Goal: Complete application form

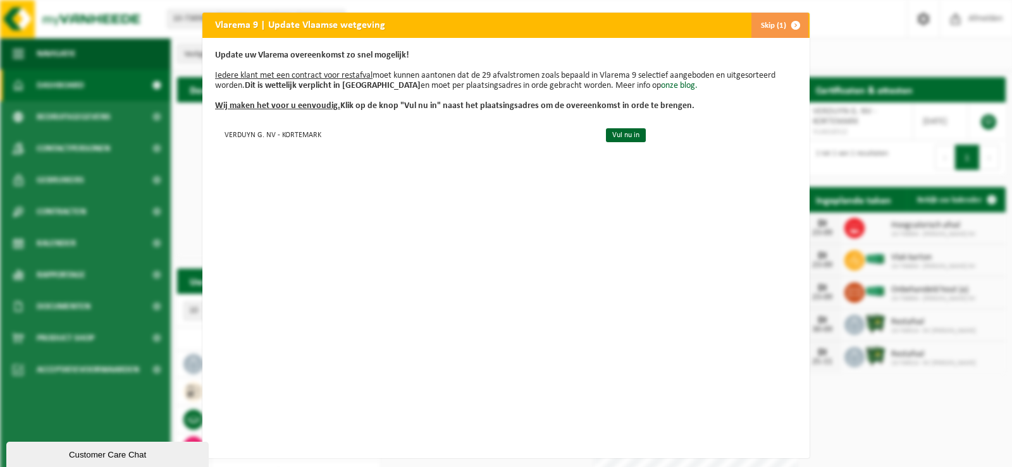
click at [776, 23] on button "Skip (1)" at bounding box center [779, 25] width 58 height 25
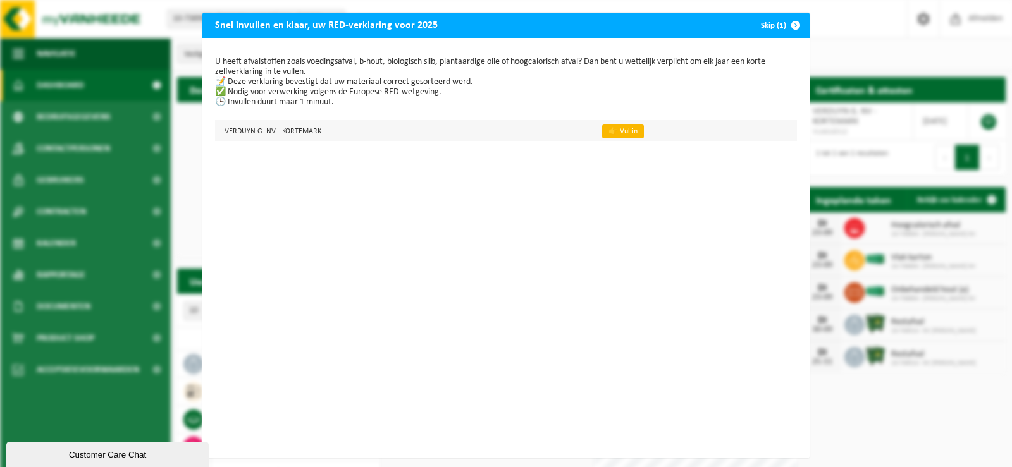
click at [604, 129] on link "👉 Vul in" at bounding box center [623, 132] width 42 height 14
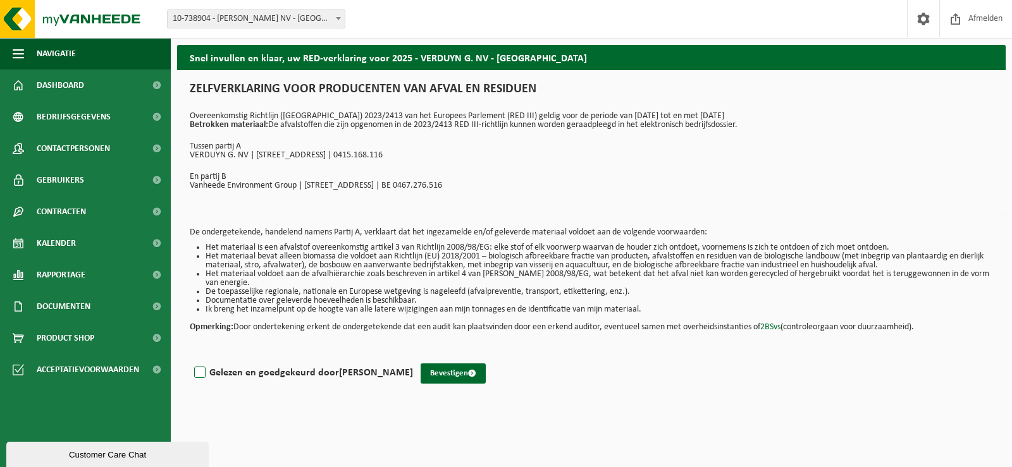
click at [198, 371] on label "Gelezen en goedgekeurd door [PERSON_NAME]" at bounding box center [302, 373] width 221 height 19
click at [413, 357] on input "Gelezen en goedgekeurd door [PERSON_NAME]" at bounding box center [413, 357] width 1 height 1
checkbox input "true"
click at [456, 371] on button "Bevestigen" at bounding box center [452, 374] width 65 height 20
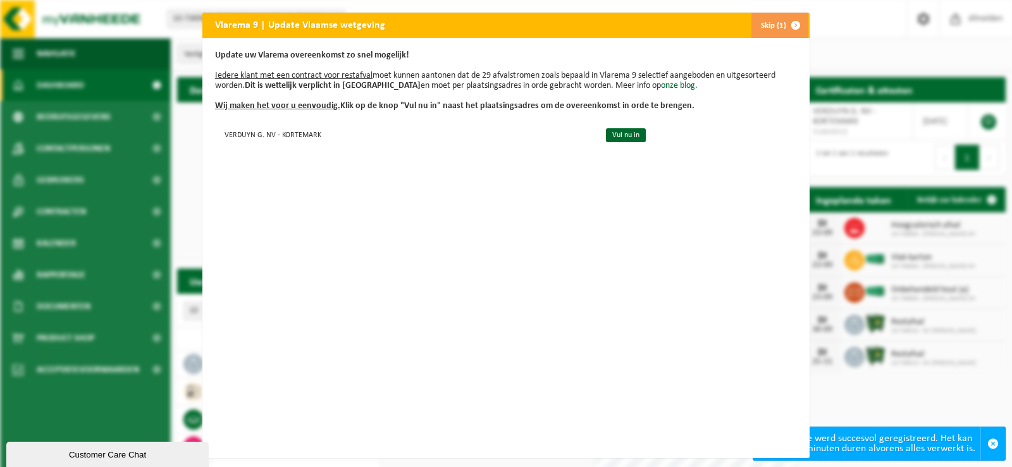
click at [774, 28] on button "Skip (1)" at bounding box center [779, 25] width 58 height 25
